Goal: Information Seeking & Learning: Understand process/instructions

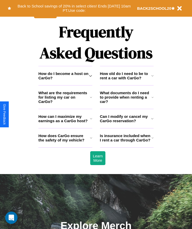
scroll to position [670, 0]
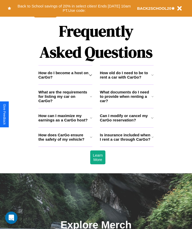
click at [152, 77] on icon at bounding box center [152, 75] width 2 height 4
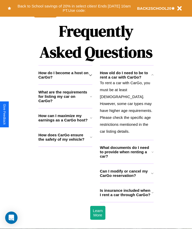
click at [126, 194] on h3 "Is insurance included when I rent a car through CarGo?" at bounding box center [125, 192] width 51 height 9
click at [91, 139] on icon at bounding box center [91, 137] width 2 height 4
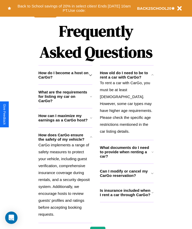
click at [152, 77] on icon at bounding box center [152, 75] width 2 height 4
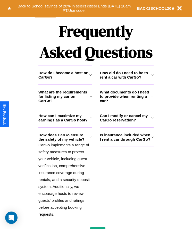
click at [152, 120] on icon at bounding box center [152, 118] width 3 height 4
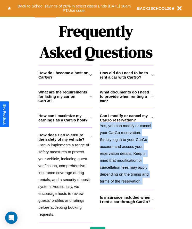
scroll to position [86, 0]
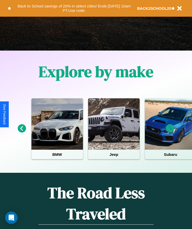
click at [170, 132] on icon at bounding box center [170, 128] width 8 height 8
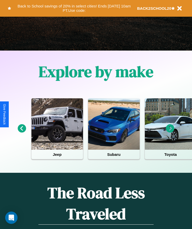
click at [170, 132] on icon at bounding box center [170, 128] width 8 height 8
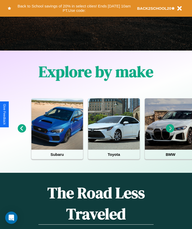
click at [170, 132] on icon at bounding box center [170, 128] width 8 height 8
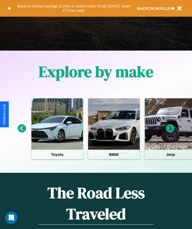
click at [22, 132] on icon at bounding box center [22, 128] width 8 height 8
